Goal: Obtain resource: Download file/media

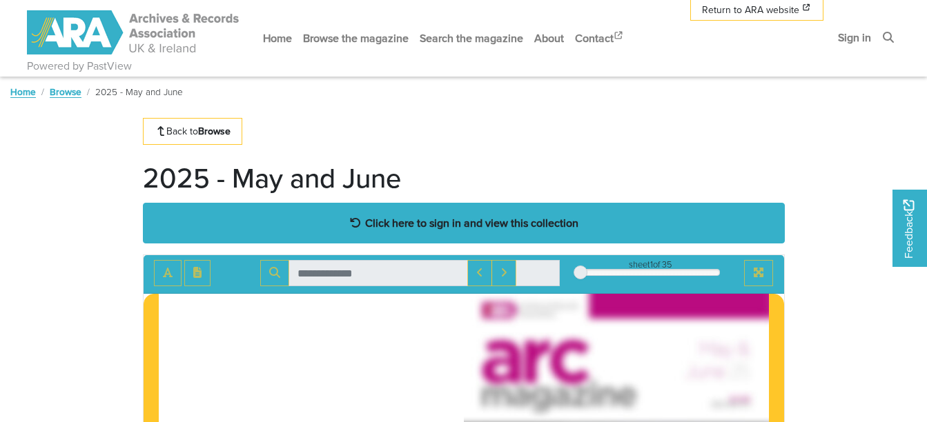
click at [432, 217] on strong "Click here to sign in and view this collection" at bounding box center [471, 222] width 213 height 15
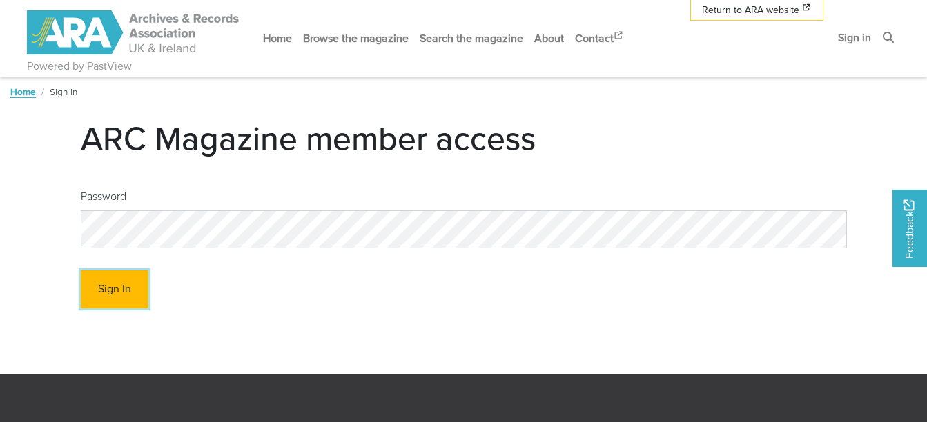
click at [108, 273] on button "Sign In" at bounding box center [115, 290] width 68 height 38
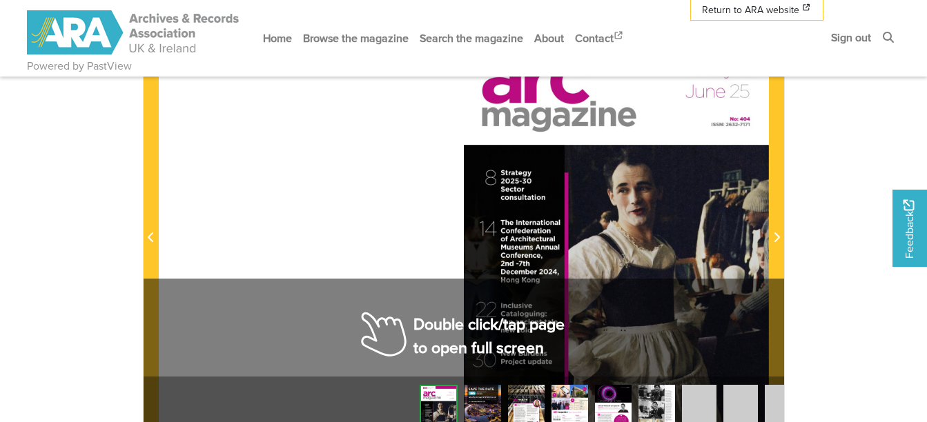
scroll to position [276, 0]
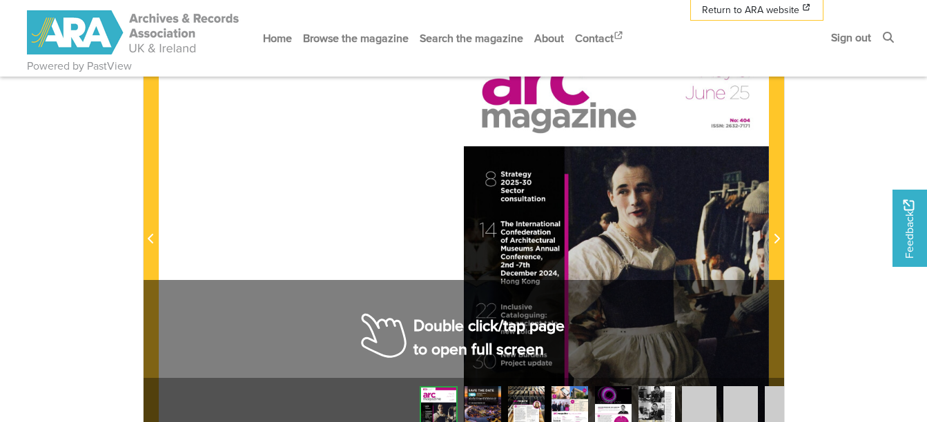
click at [492, 313] on div at bounding box center [616, 230] width 305 height 431
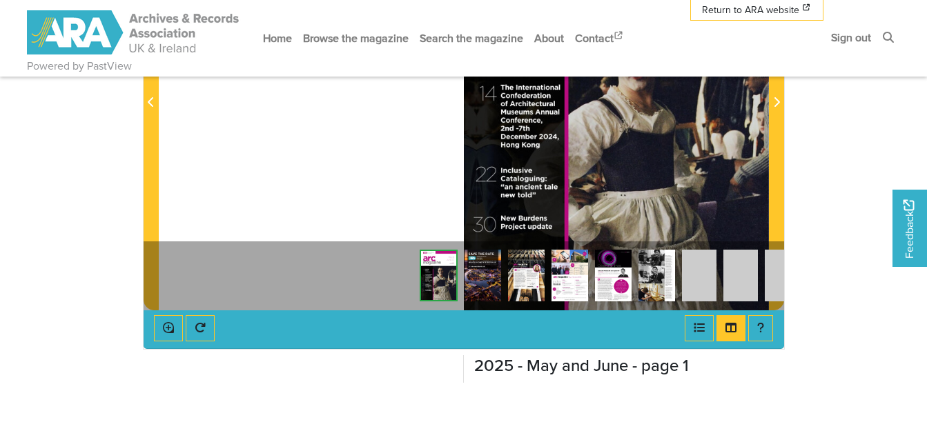
scroll to position [414, 0]
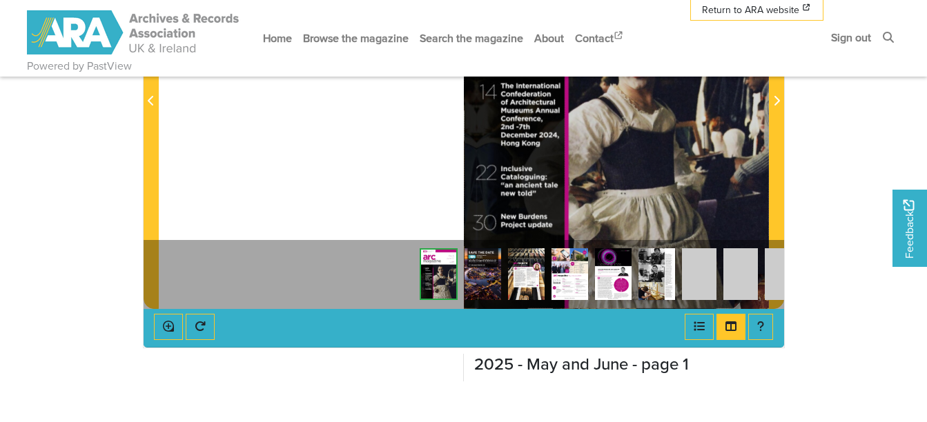
click at [701, 279] on img at bounding box center [699, 274] width 35 height 52
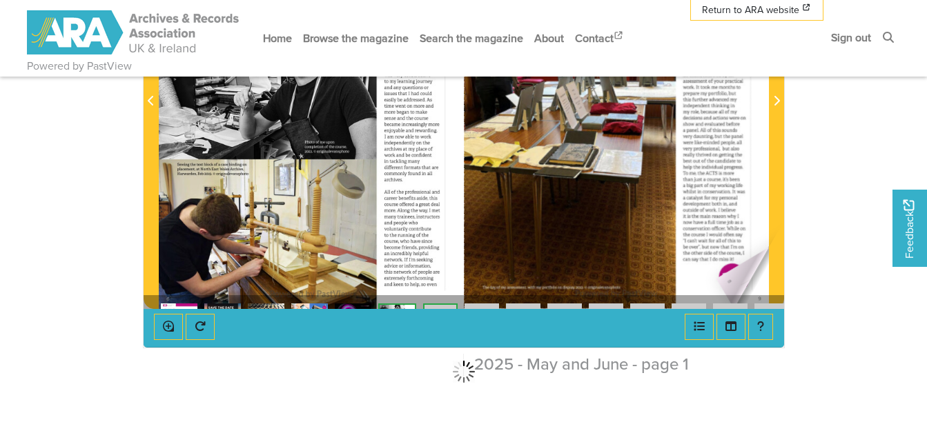
click at [716, 279] on div at bounding box center [616, 92] width 305 height 431
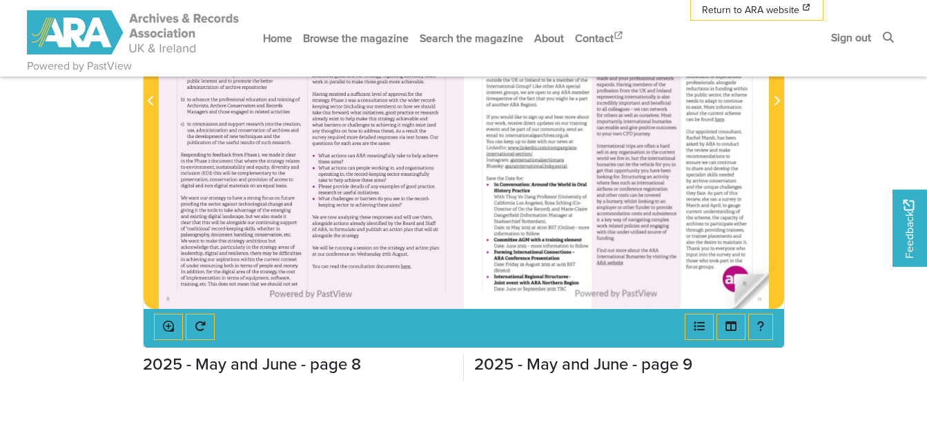
click at [738, 278] on img at bounding box center [616, 92] width 305 height 431
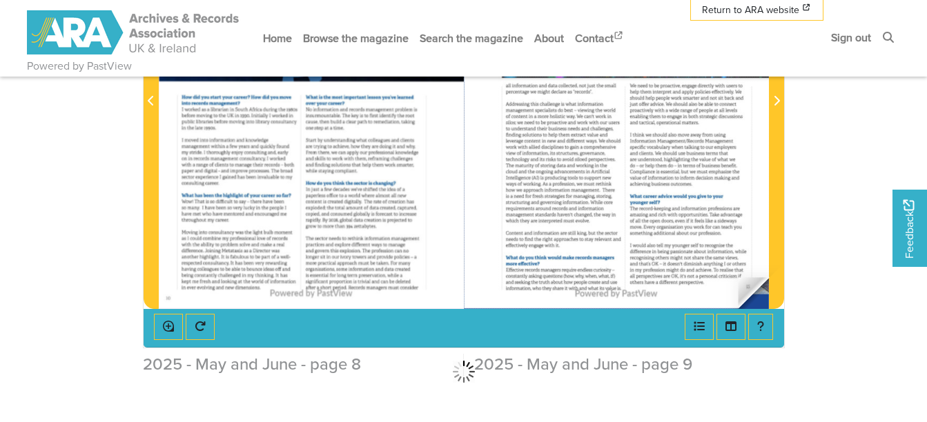
click at [738, 278] on div at bounding box center [464, 92] width 610 height 431
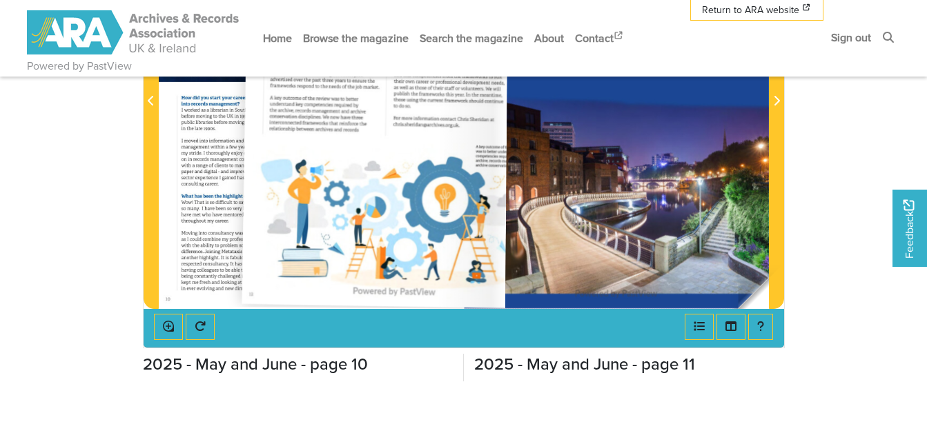
click at [738, 278] on div at bounding box center [464, 92] width 610 height 431
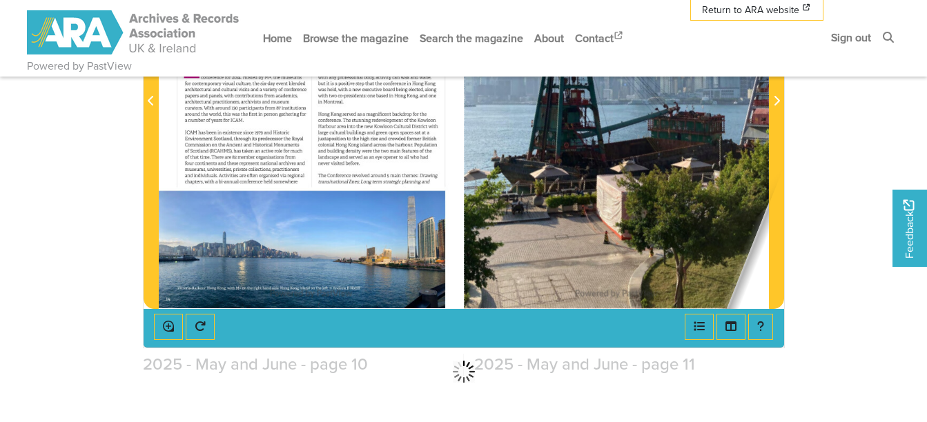
click at [738, 278] on div at bounding box center [464, 92] width 610 height 431
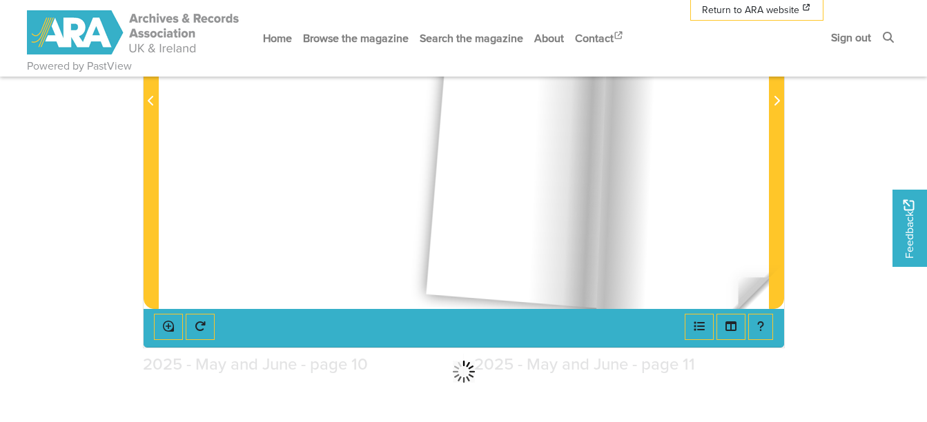
click at [738, 278] on div at bounding box center [464, 92] width 610 height 431
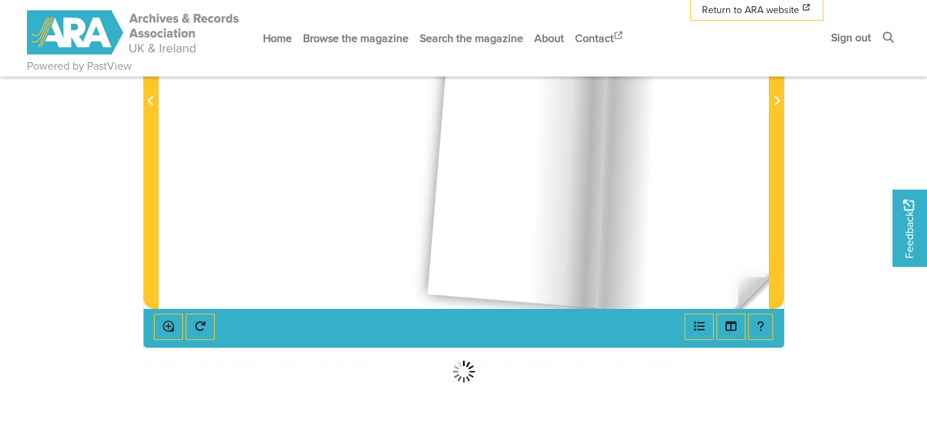
click at [738, 278] on div at bounding box center [464, 92] width 610 height 431
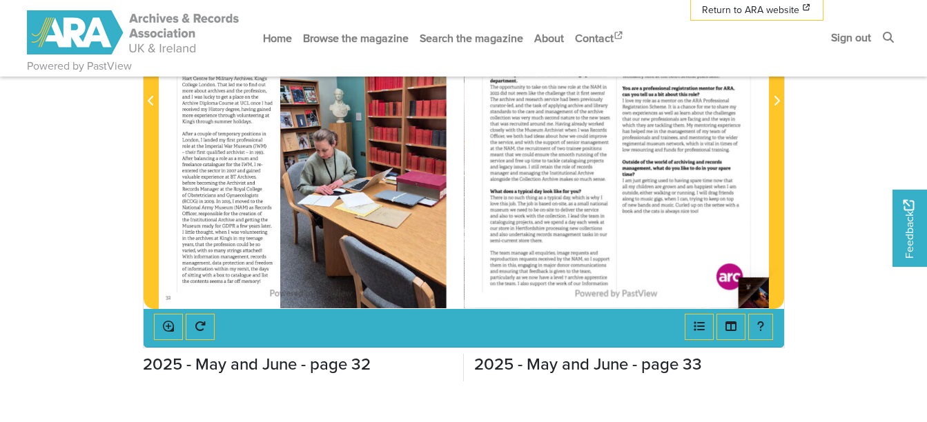
click at [738, 278] on div at bounding box center [616, 92] width 305 height 431
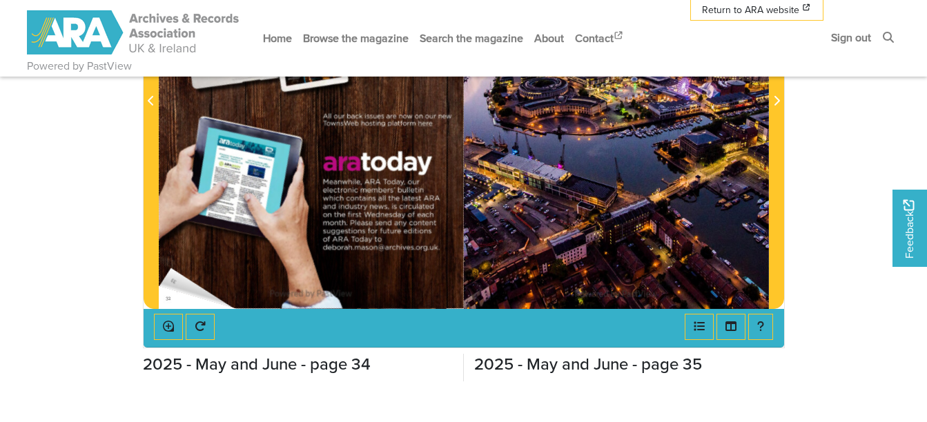
click at [170, 268] on img at bounding box center [311, 92] width 305 height 431
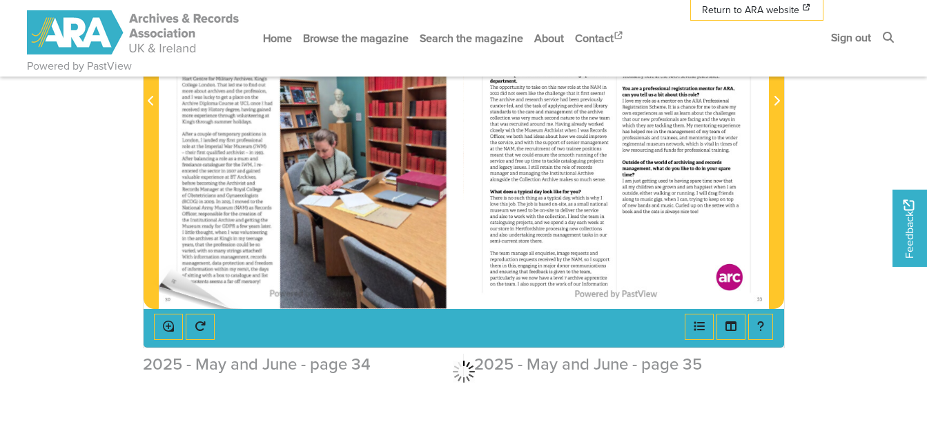
click at [171, 268] on div at bounding box center [311, 92] width 305 height 431
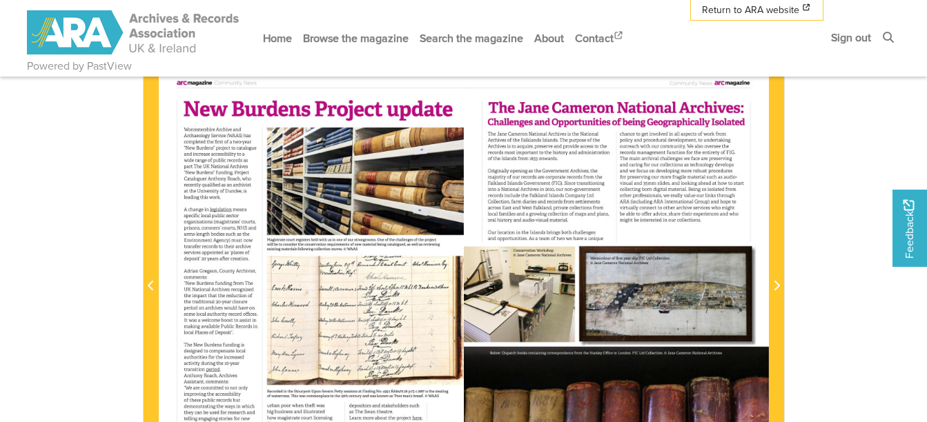
scroll to position [207, 0]
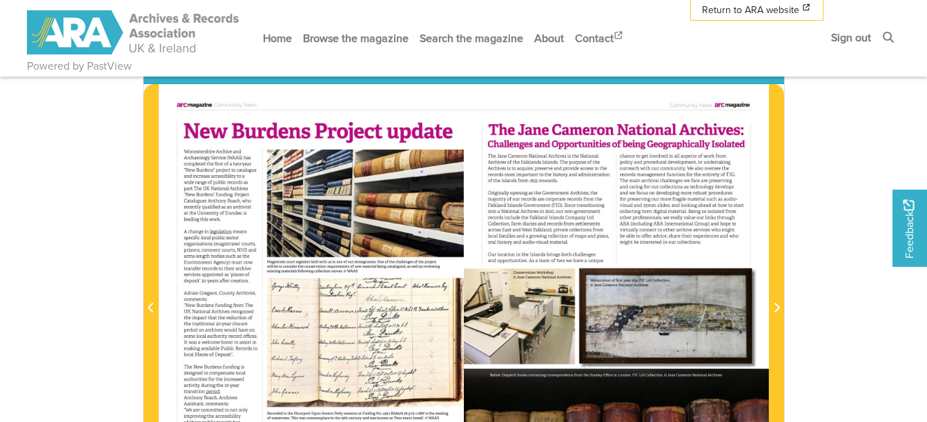
drag, startPoint x: 367, startPoint y: 210, endPoint x: 313, endPoint y: 158, distance: 74.2
click at [313, 158] on div at bounding box center [311, 299] width 305 height 431
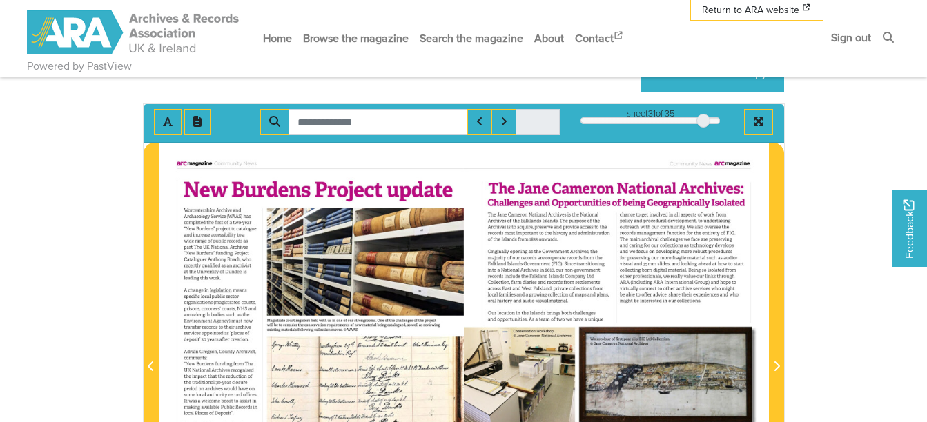
scroll to position [138, 0]
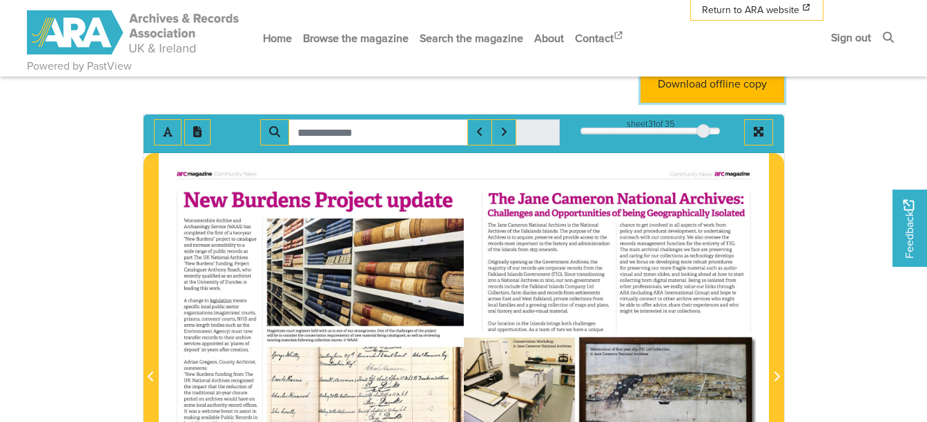
click at [691, 90] on link "Download offline copy" at bounding box center [713, 84] width 144 height 38
